Goal: Information Seeking & Learning: Learn about a topic

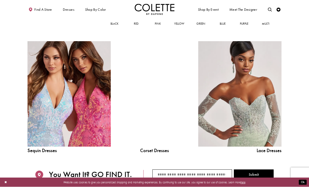
scroll to position [413, 0]
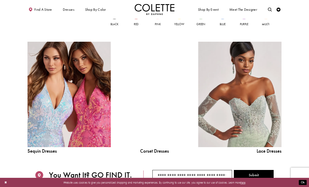
click at [59, 77] on link "Sequin Dresses Related Link" at bounding box center [68, 94] width 83 height 105
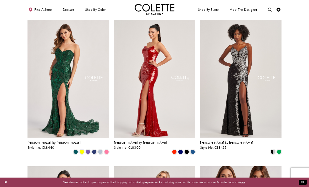
scroll to position [24, 0]
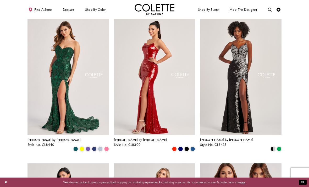
click at [161, 88] on img "Visit Colette by Daphne Style No. CL8300 Page" at bounding box center [154, 76] width 81 height 118
click at [160, 87] on img "Visit Colette by Daphne Style No. CL8300 Page" at bounding box center [154, 76] width 81 height 118
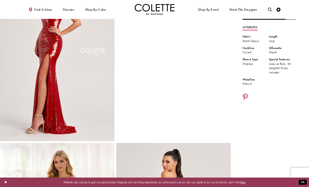
scroll to position [16, 0]
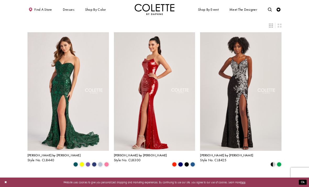
scroll to position [9, 0]
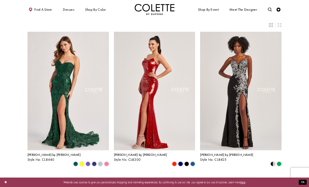
click at [0, 0] on span "Dresses" at bounding box center [0, 0] width 0 height 0
click at [0, 0] on span "DAF'S FAVES" at bounding box center [0, 0] width 0 height 0
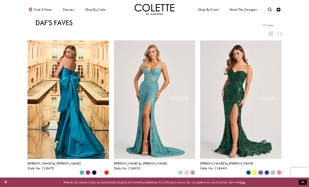
click at [0, 0] on span "EVENING DRESSES" at bounding box center [0, 0] width 0 height 0
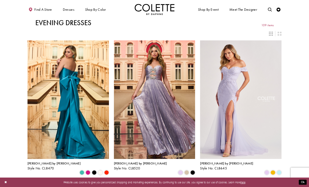
click at [0, 0] on span "PROM DRESSES" at bounding box center [0, 0] width 0 height 0
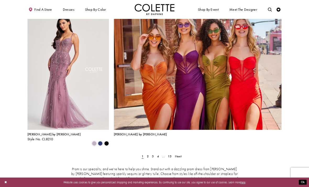
scroll to position [838, 0]
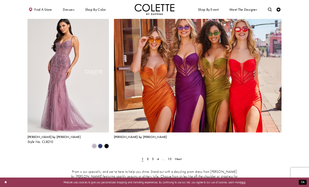
click at [147, 156] on span "2" at bounding box center [148, 158] width 2 height 4
